Goal: Information Seeking & Learning: Find contact information

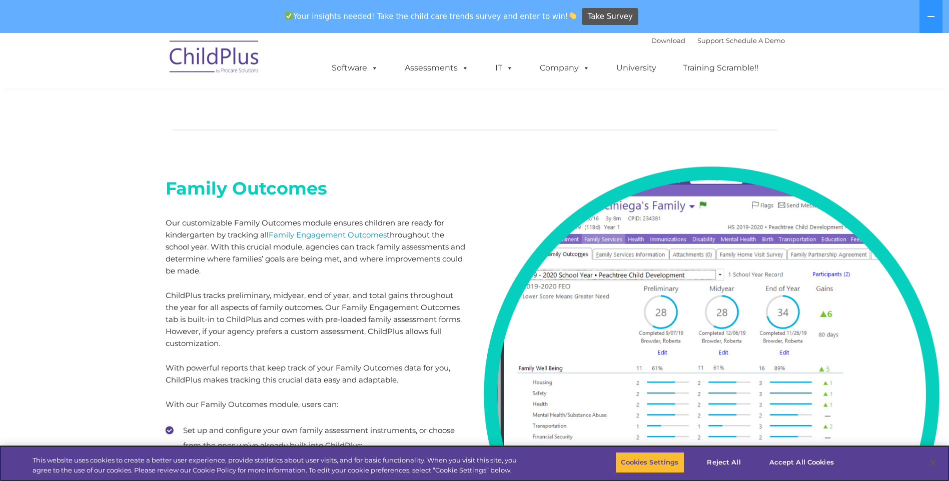
scroll to position [5495, 0]
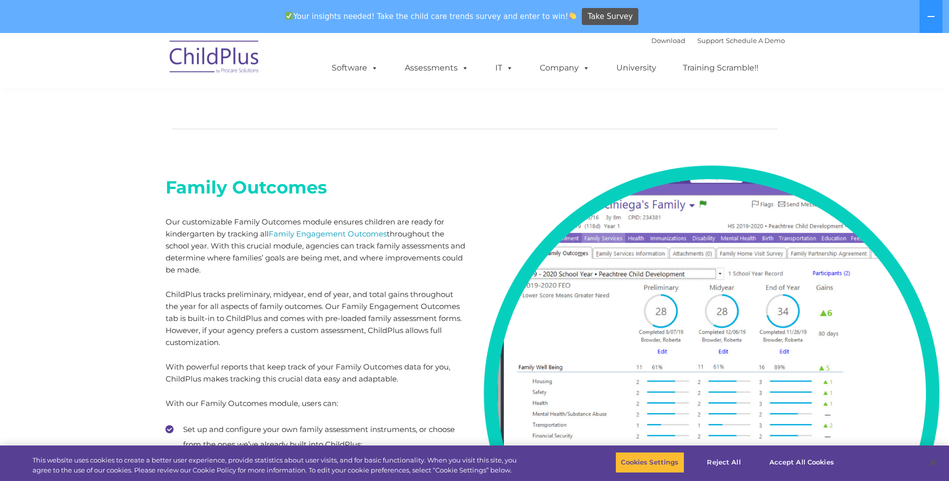
click at [217, 51] on img at bounding box center [215, 59] width 100 height 50
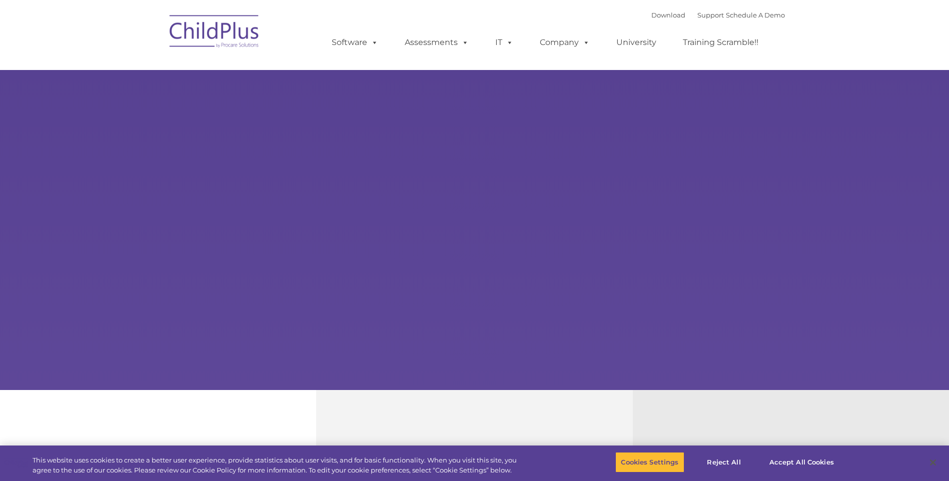
select select "MEDIUM"
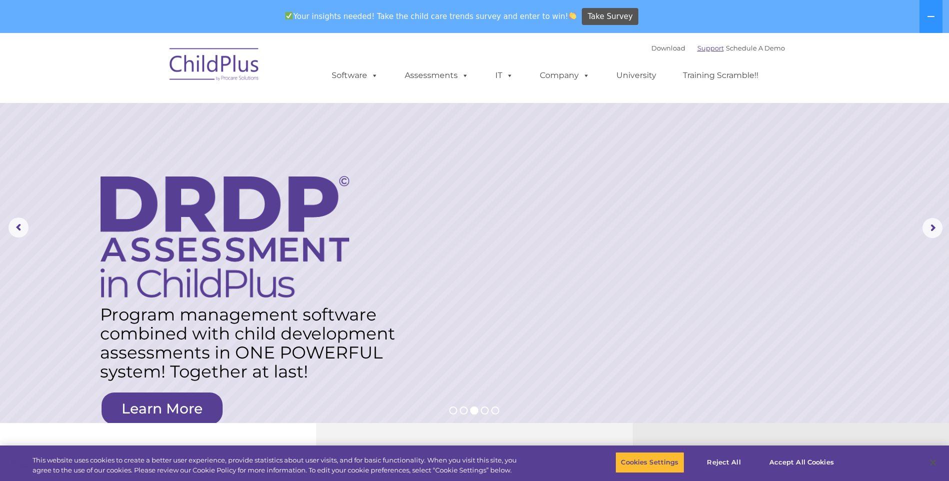
click at [702, 48] on link "Support" at bounding box center [710, 48] width 27 height 8
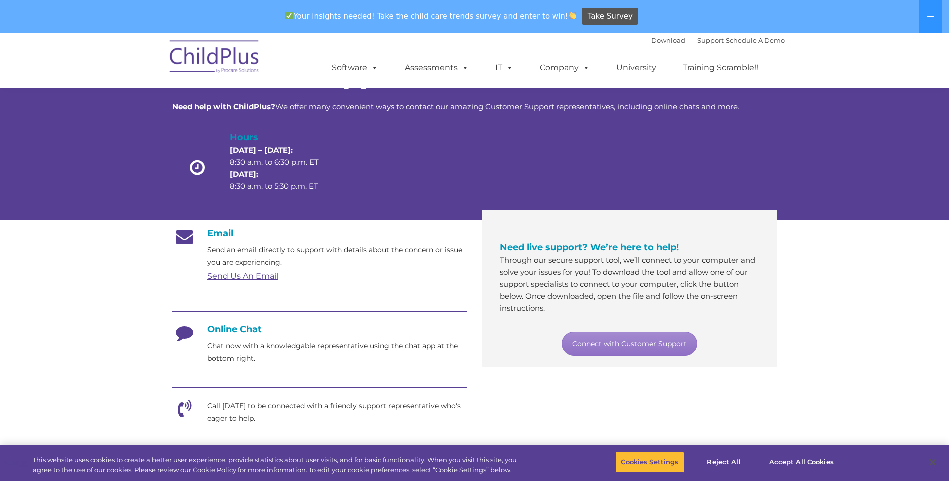
scroll to position [50, 0]
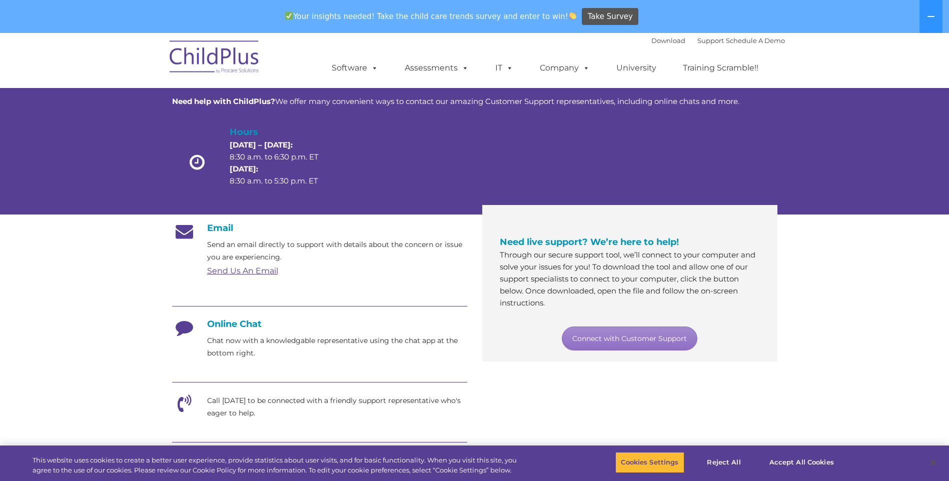
click at [208, 326] on h4 "Online Chat" at bounding box center [319, 324] width 295 height 11
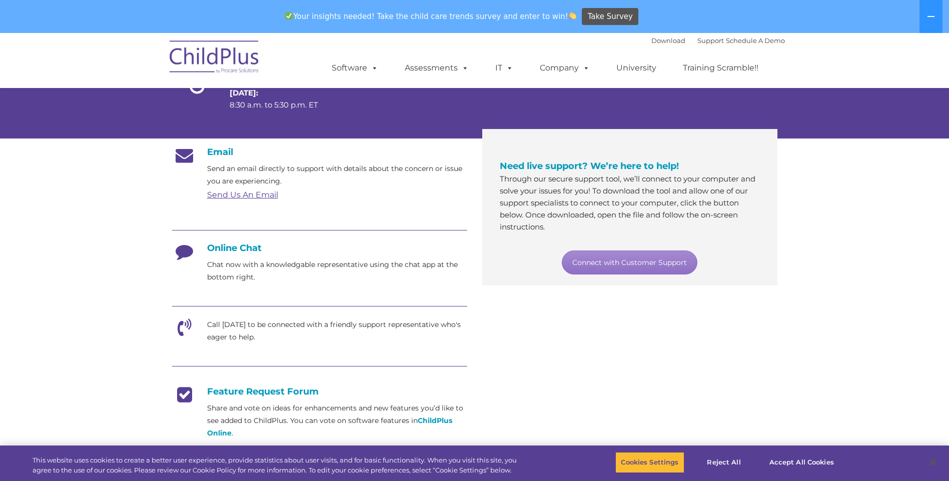
scroll to position [125, 0]
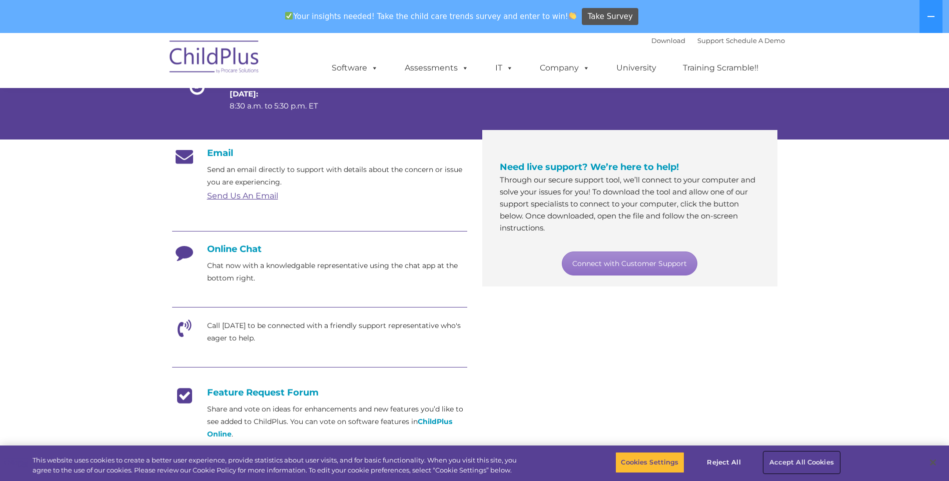
click at [806, 461] on button "Accept All Cookies" at bounding box center [802, 462] width 76 height 21
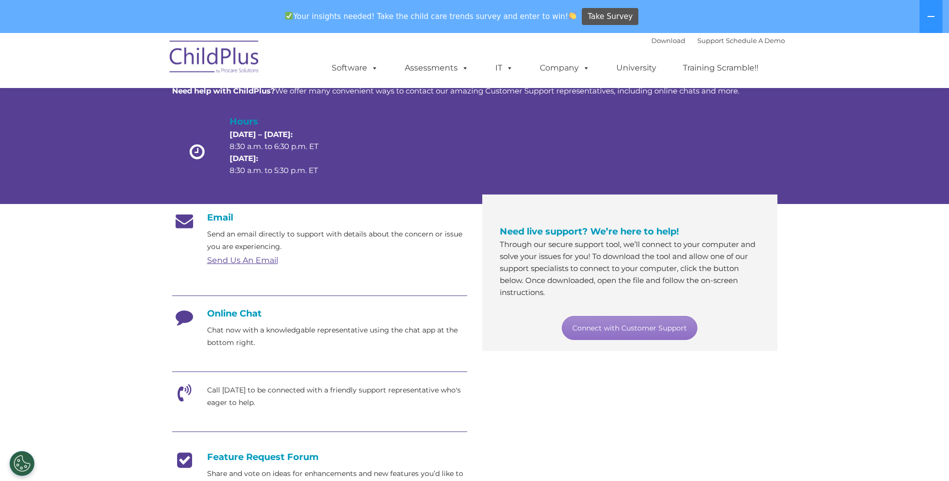
scroll to position [0, 0]
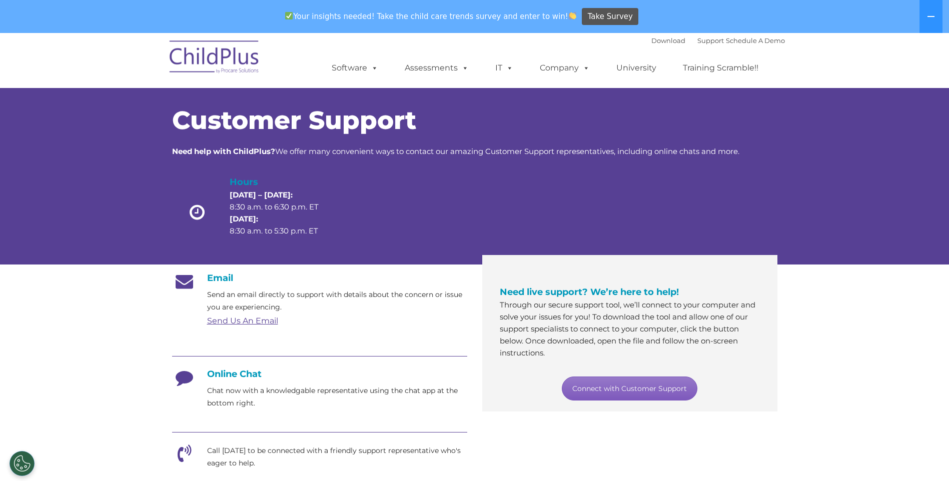
click at [664, 392] on link "Connect with Customer Support" at bounding box center [630, 389] width 136 height 24
click at [790, 408] on section "Customer Support Need help with ChildPlus? We offer many convenient ways to con…" at bounding box center [474, 418] width 949 height 771
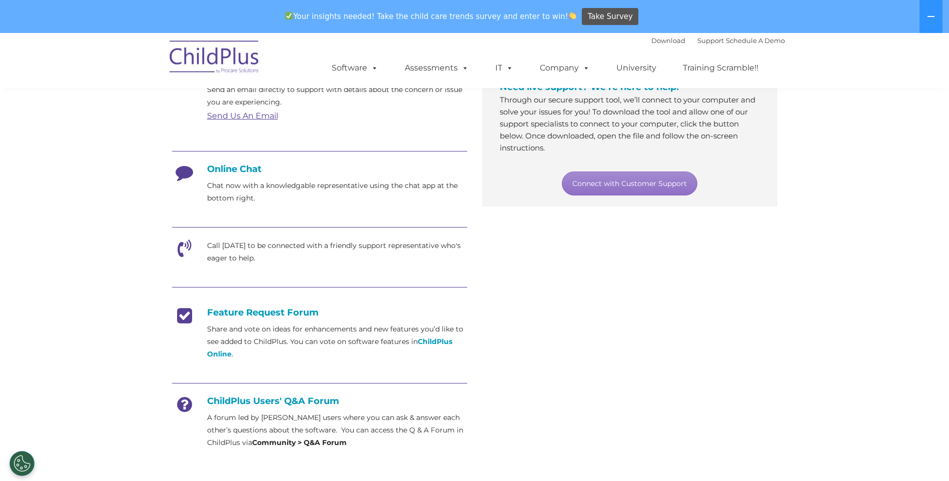
scroll to position [200, 0]
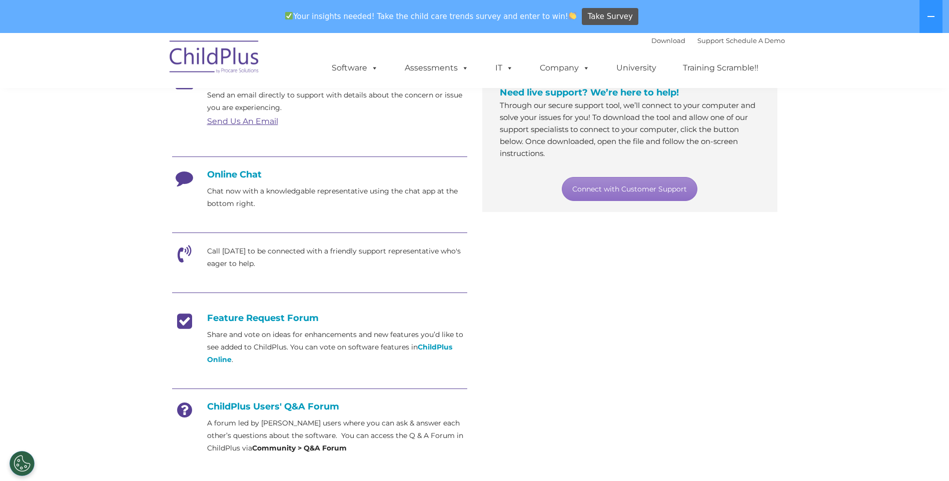
click at [190, 173] on icon at bounding box center [184, 181] width 25 height 25
click at [246, 176] on h4 "Online Chat" at bounding box center [319, 174] width 295 height 11
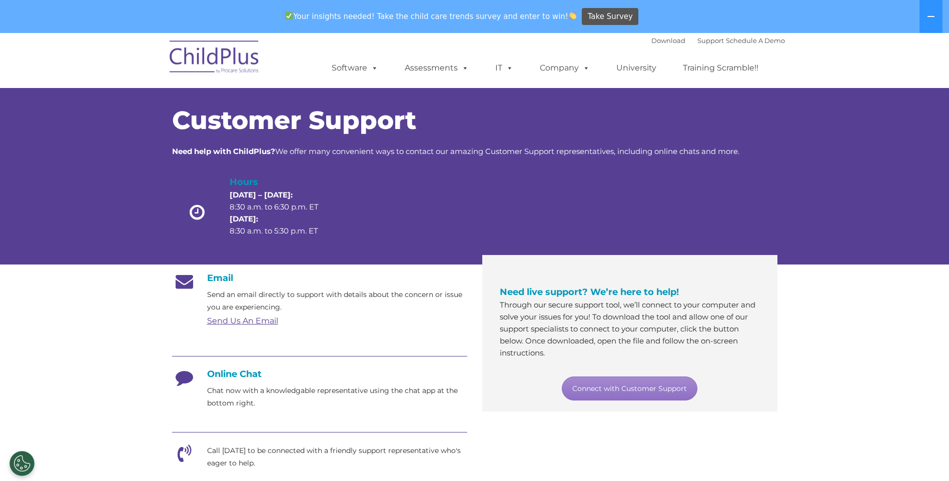
click at [212, 47] on img at bounding box center [215, 59] width 100 height 50
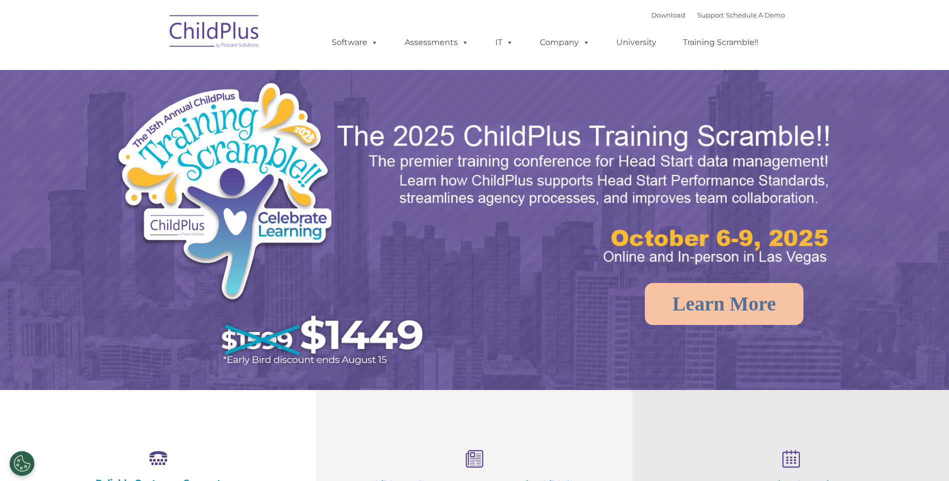
select select "MEDIUM"
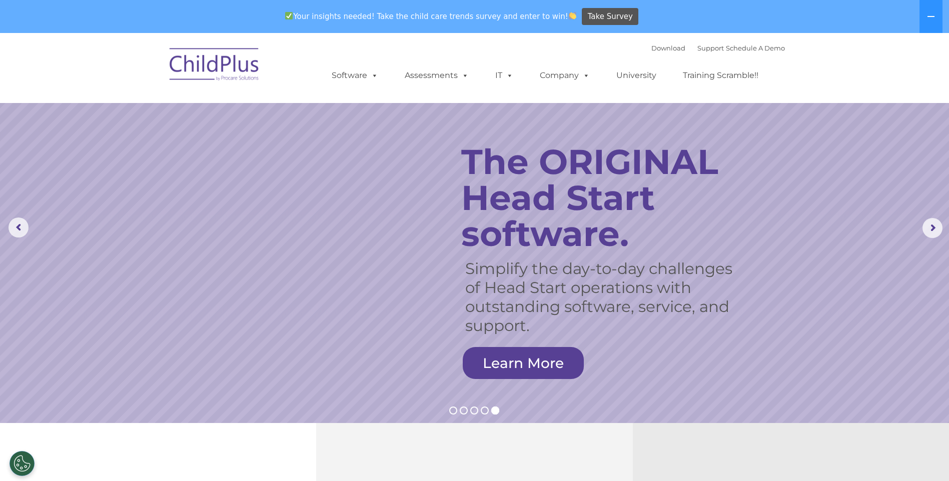
click at [903, 60] on nav "Download Support | Schedule A Demo  MENU MENU Software ChildPlus: The original…" at bounding box center [474, 68] width 949 height 70
